Goal: Transaction & Acquisition: Purchase product/service

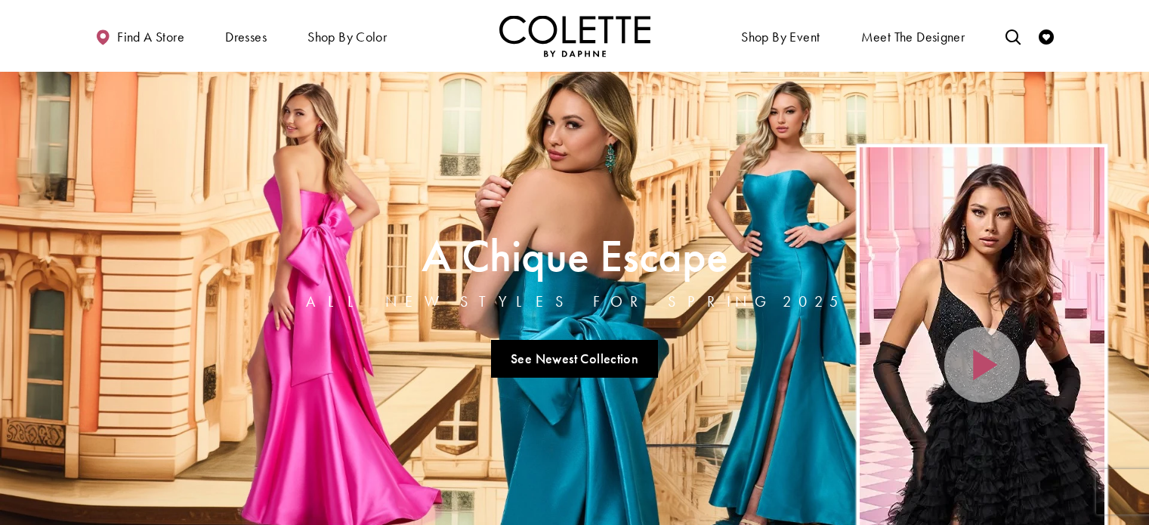
click at [0, 0] on div "Primary block" at bounding box center [0, 0] width 0 height 0
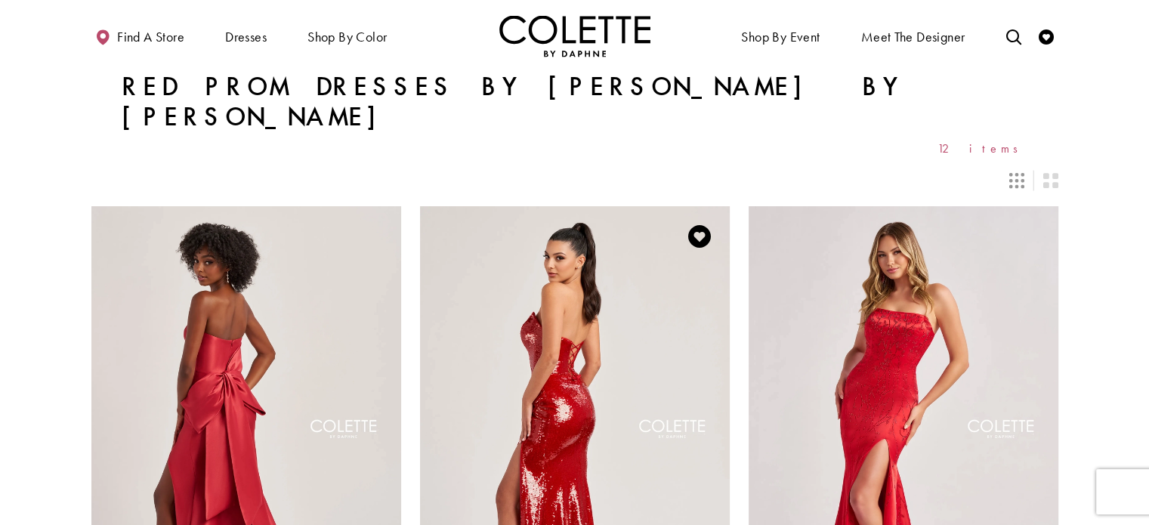
scroll to position [151, 0]
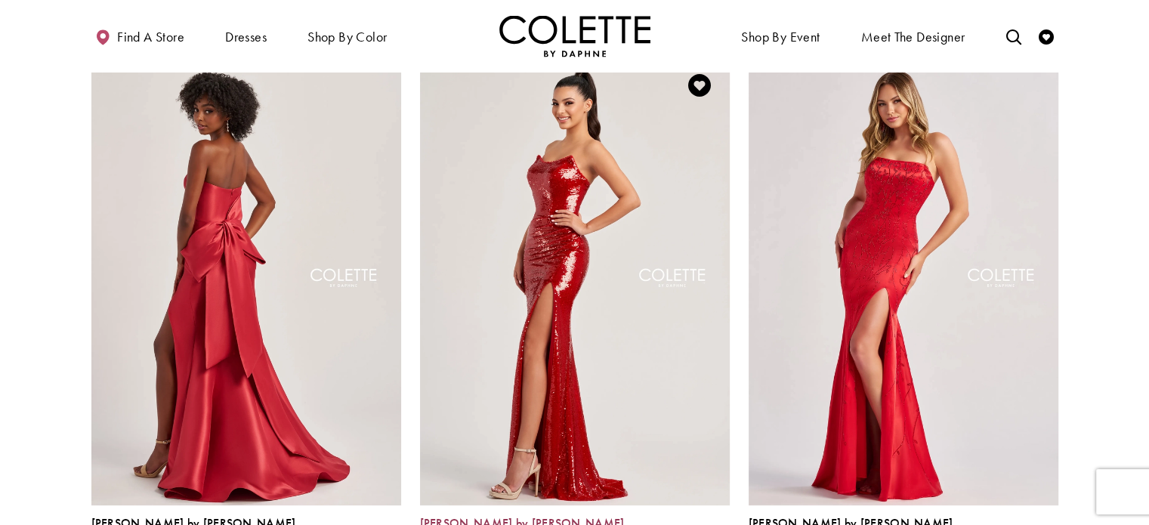
click at [492, 515] on span "Colette by Daphne" at bounding box center [522, 523] width 205 height 16
